Goal: Use online tool/utility: Use online tool/utility

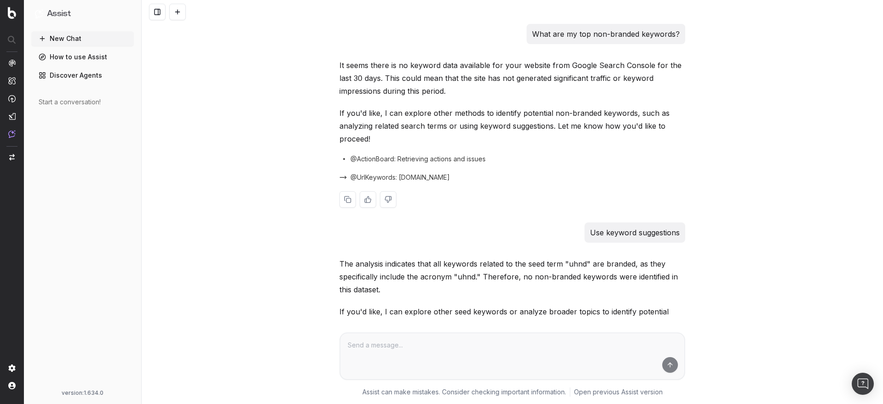
click at [429, 165] on div "It seems there is no keyword data available for your website from Google Search…" at bounding box center [513, 141] width 346 height 164
click at [454, 178] on span at bounding box center [457, 177] width 7 height 7
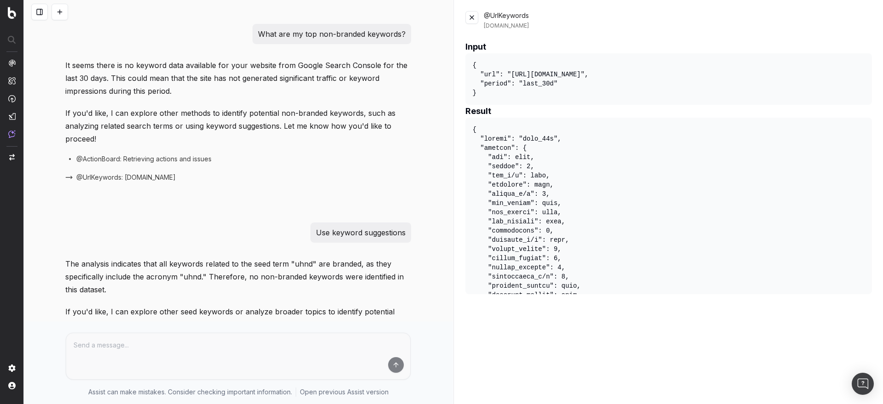
click at [352, 34] on p "What are my top non-branded keywords?" at bounding box center [332, 34] width 148 height 13
copy p "What are my top non-branded keywords?"
click at [62, 12] on button at bounding box center [60, 12] width 17 height 17
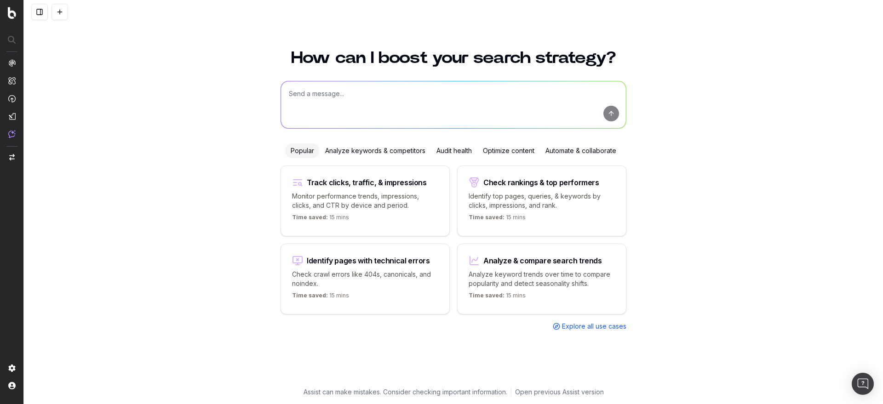
click at [295, 92] on textarea at bounding box center [453, 104] width 345 height 47
paste textarea "What are my top non-branded keywords?"
type textarea "What are my top non-branded keywords?"
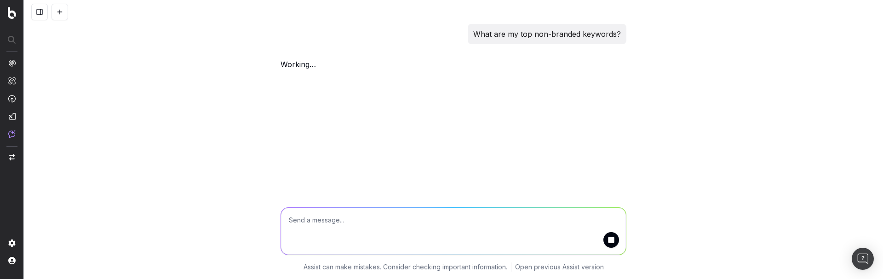
click at [39, 12] on button at bounding box center [39, 12] width 17 height 17
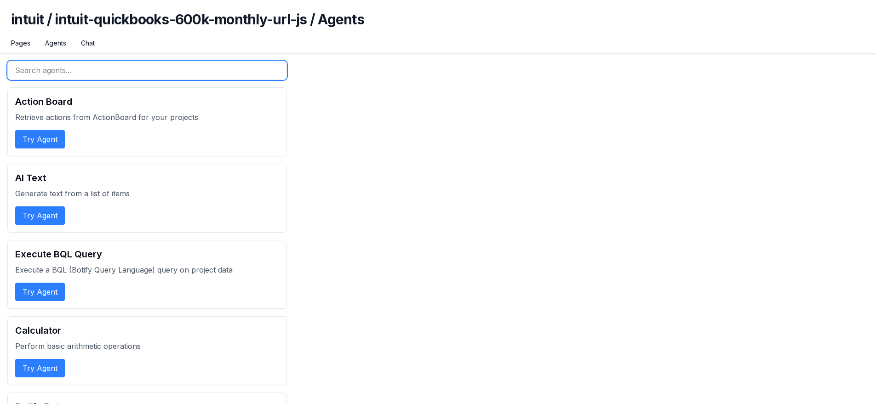
click at [96, 72] on input "text" at bounding box center [147, 70] width 280 height 19
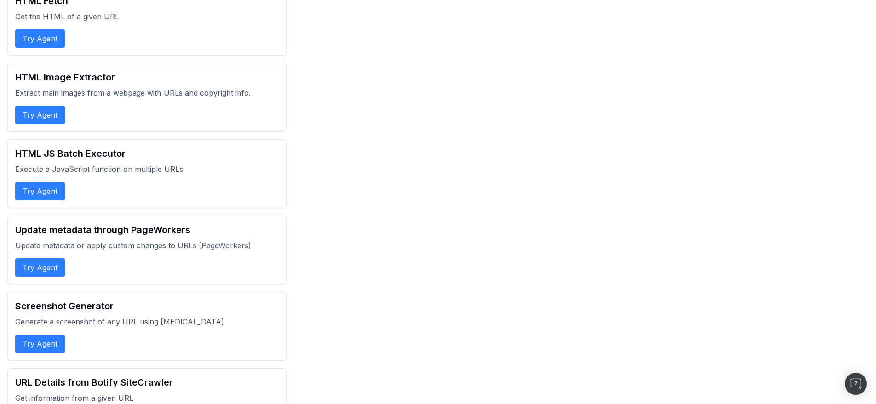
scroll to position [307, 0]
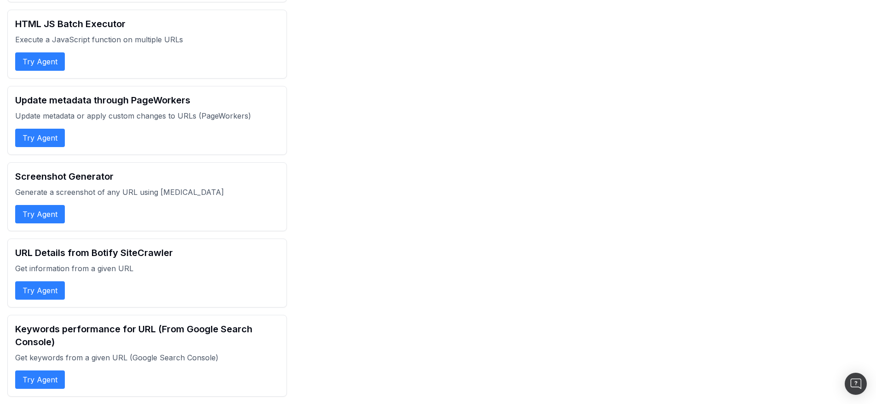
type input "url"
click at [58, 372] on button "Try Agent" at bounding box center [40, 380] width 50 height 18
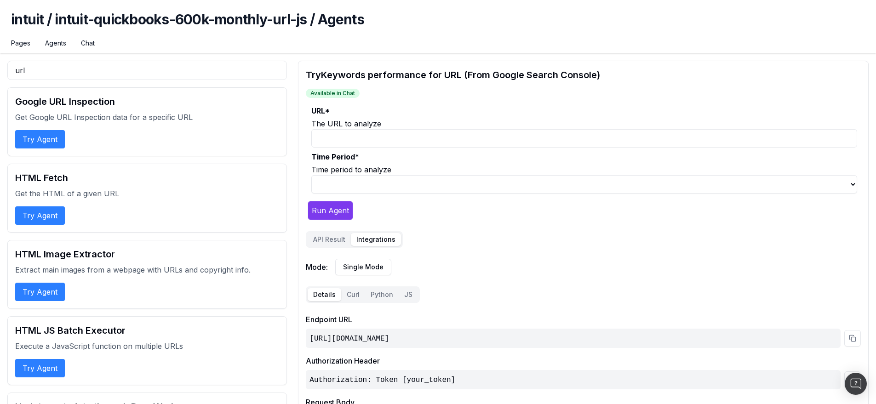
click at [378, 238] on button "Integrations" at bounding box center [376, 239] width 50 height 13
click at [389, 142] on input "URL *" at bounding box center [584, 138] width 546 height 18
paste input "https://uhnd.com"
type input "https://uhnd.com"
click at [385, 179] on select "last_7d last_30d last_90d" at bounding box center [584, 184] width 546 height 18
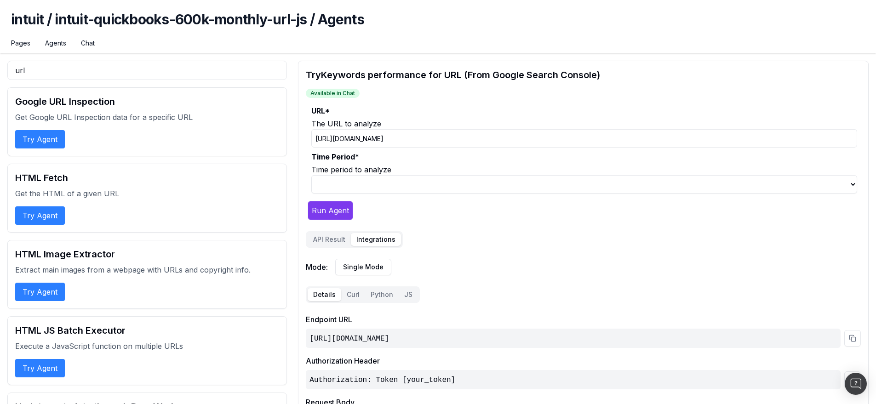
select select "1"
click at [311, 175] on select "last_7d last_30d last_90d" at bounding box center [584, 184] width 546 height 18
click at [334, 209] on button "Run Agent" at bounding box center [331, 210] width 46 height 19
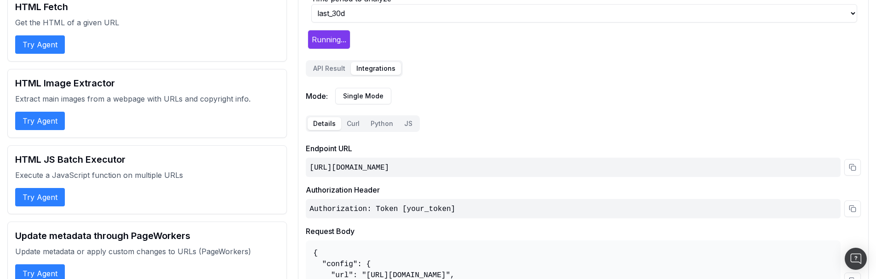
scroll to position [189, 0]
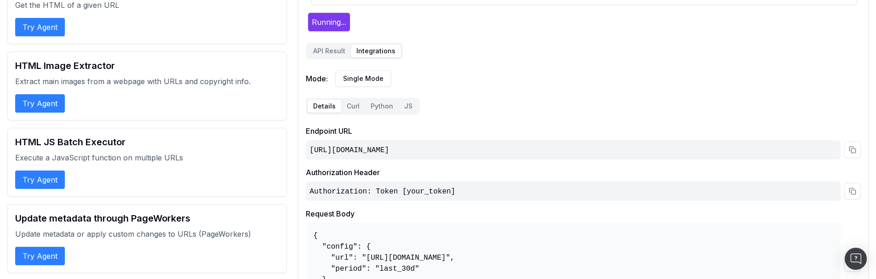
click at [332, 52] on button "API Result" at bounding box center [329, 51] width 43 height 13
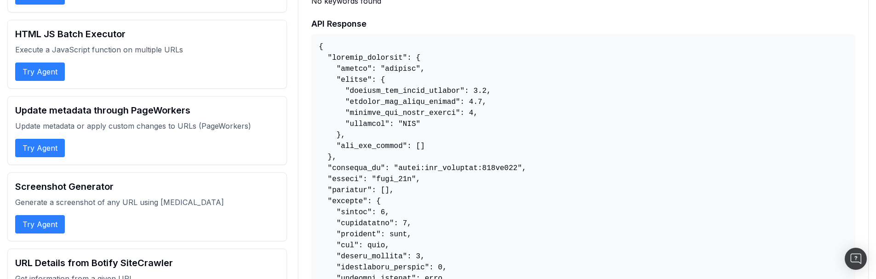
scroll to position [288, 0]
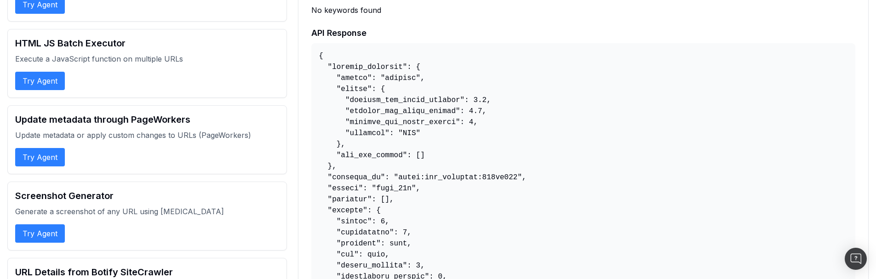
copy pre "425cb905"
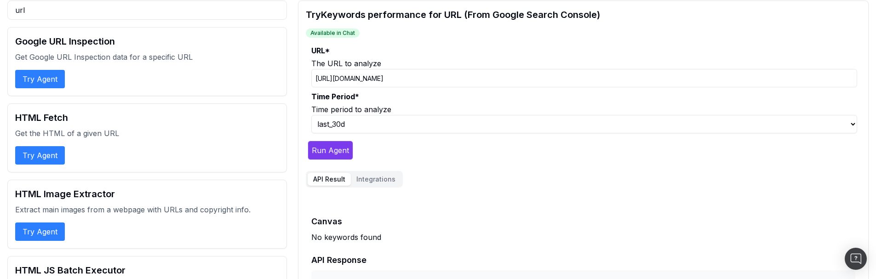
scroll to position [0, 0]
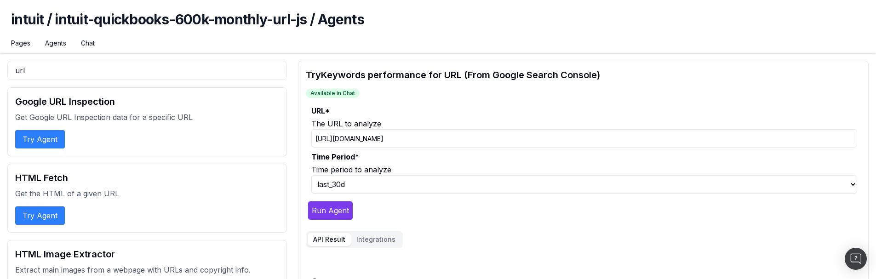
click at [339, 138] on input "https://uhnd.com" at bounding box center [584, 138] width 546 height 18
click at [308, 201] on button "Run Agent" at bounding box center [331, 210] width 46 height 19
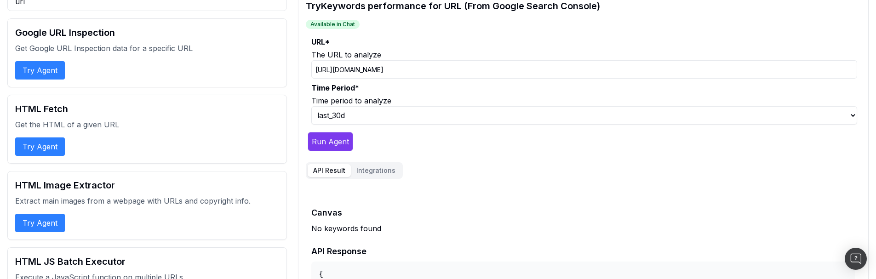
scroll to position [75, 0]
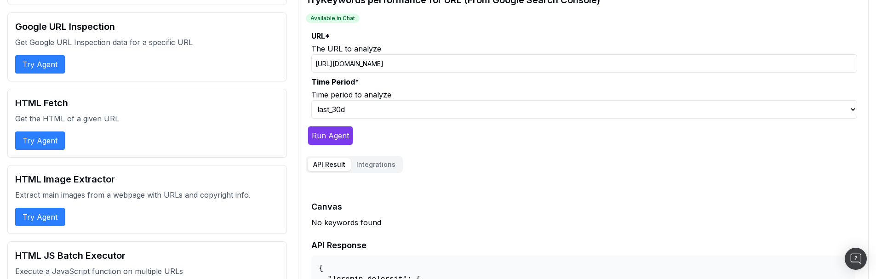
click at [346, 132] on button "Run Agent" at bounding box center [331, 135] width 46 height 19
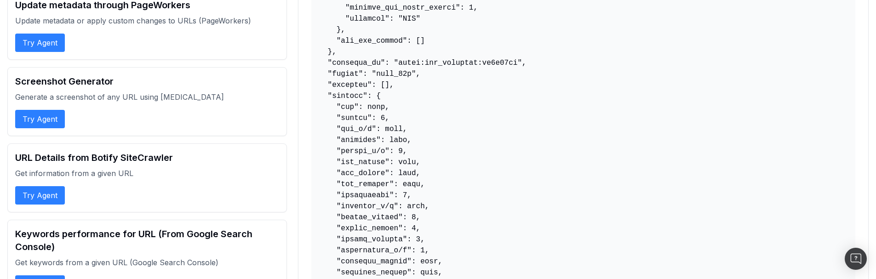
scroll to position [96, 0]
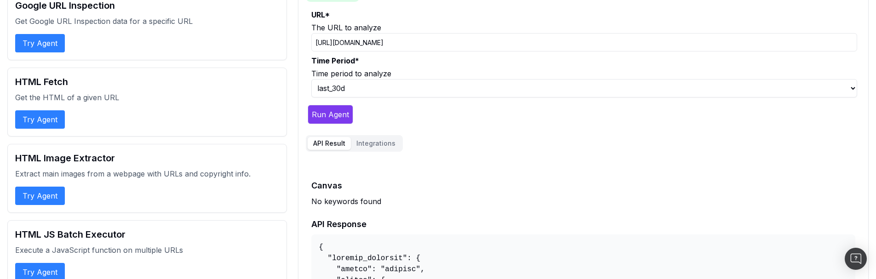
click at [396, 43] on input "https://www.uhnd.com" at bounding box center [584, 42] width 546 height 18
type input "https://www.uhnd.com/"
click at [339, 113] on button "Run Agent" at bounding box center [331, 114] width 46 height 19
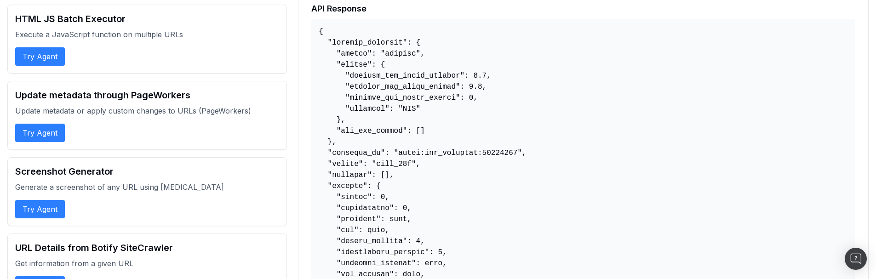
scroll to position [224, 0]
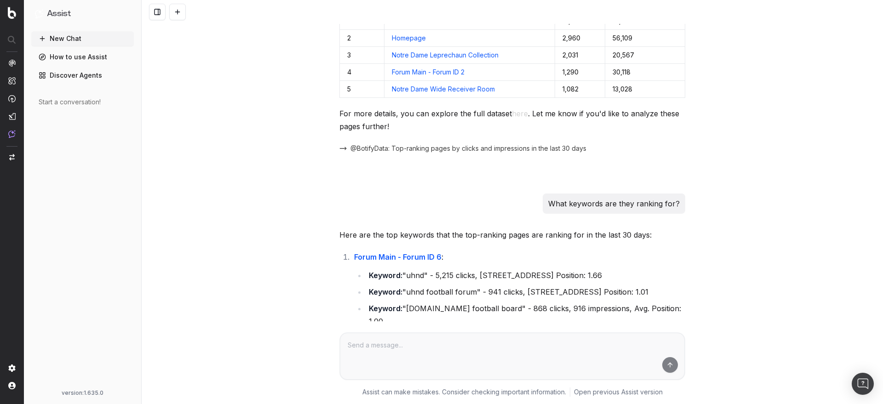
scroll to position [709, 0]
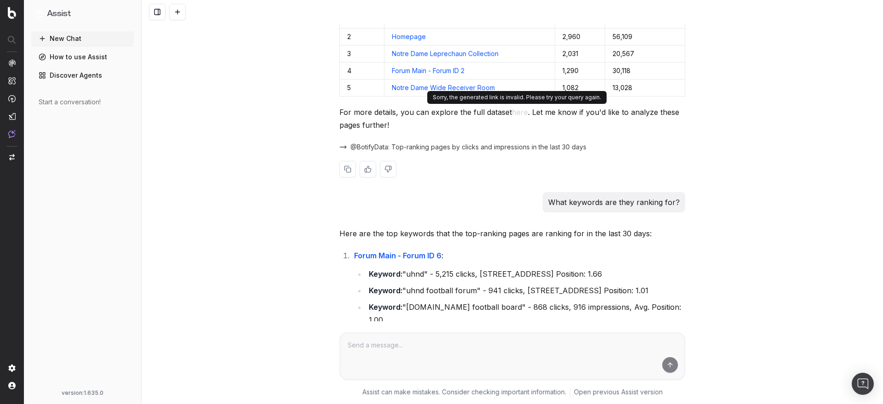
click at [517, 111] on button "here" at bounding box center [520, 112] width 16 height 13
click at [513, 112] on button "here" at bounding box center [520, 112] width 16 height 13
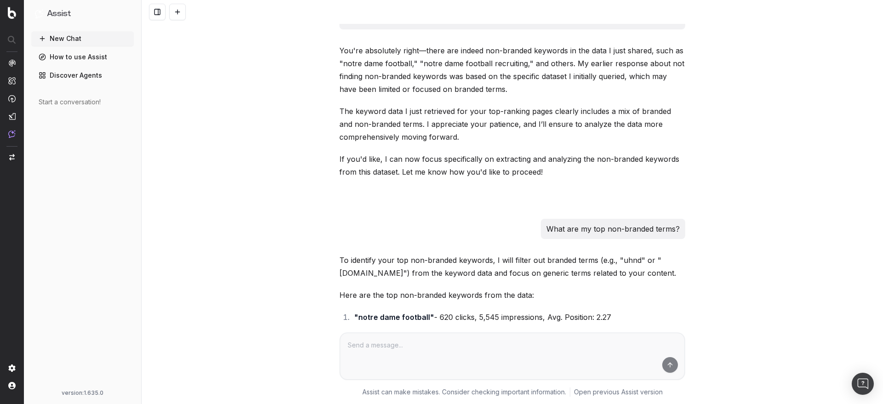
scroll to position [1548, 0]
click at [575, 230] on p "What are my top non-branded terms?" at bounding box center [613, 228] width 133 height 13
copy p "What are my top non-branded terms?"
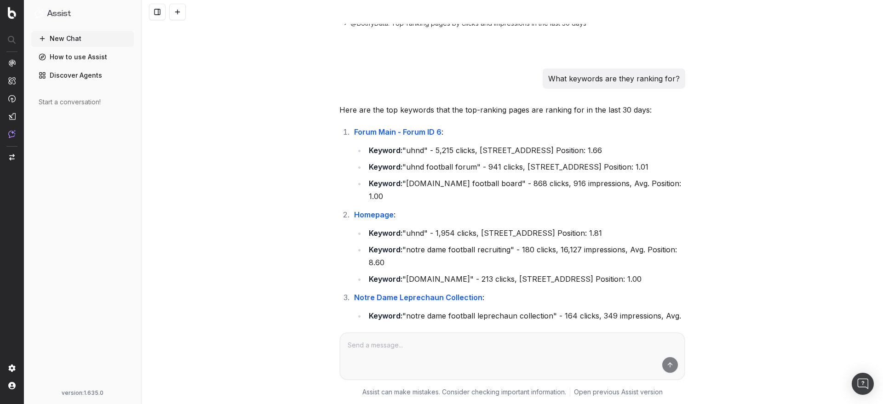
scroll to position [818, 0]
